Goal: Understand process/instructions

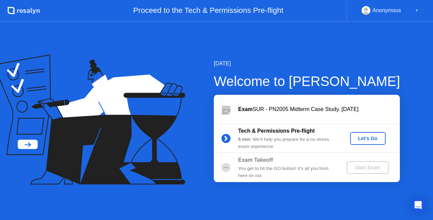
click at [372, 137] on div "Let's Go" at bounding box center [367, 138] width 30 height 5
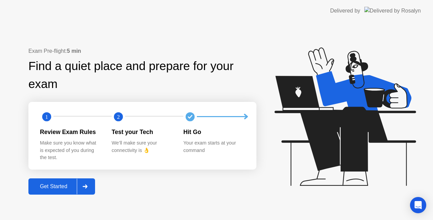
click at [84, 185] on icon at bounding box center [84, 186] width 5 height 4
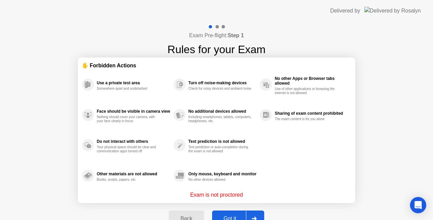
click at [256, 213] on div at bounding box center [254, 219] width 16 height 16
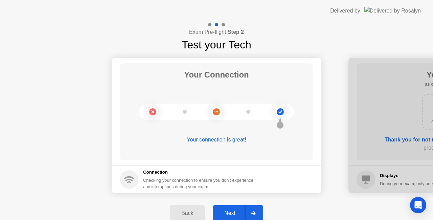
click at [256, 213] on div at bounding box center [253, 213] width 16 height 16
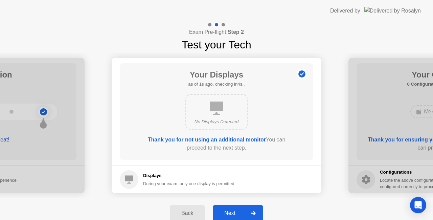
click at [256, 213] on div at bounding box center [253, 213] width 16 height 16
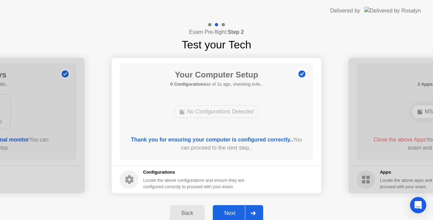
click at [256, 213] on div at bounding box center [253, 213] width 16 height 16
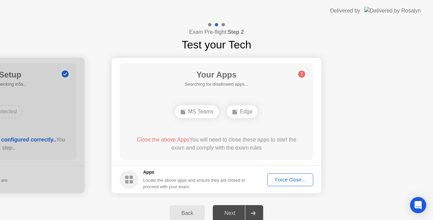
click at [256, 213] on div at bounding box center [253, 213] width 16 height 16
click at [235, 211] on div "Next" at bounding box center [230, 213] width 30 height 6
click at [287, 177] on div "Force Close..." at bounding box center [289, 179] width 41 height 5
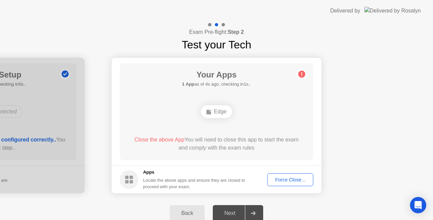
click at [279, 177] on div "Force Close..." at bounding box center [289, 179] width 41 height 5
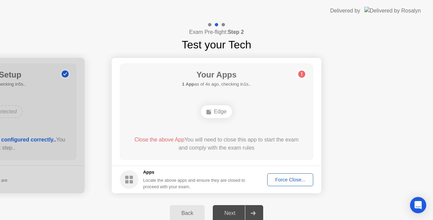
click at [297, 178] on div "Force Close..." at bounding box center [289, 179] width 41 height 5
